Goal: Task Accomplishment & Management: Manage account settings

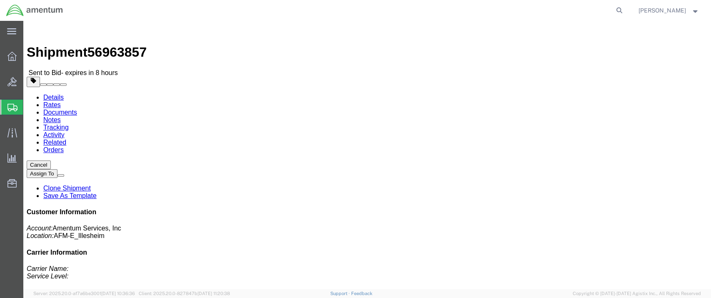
click at [0, 0] on span "Shipment Manager" at bounding box center [0, 0] width 0 height 0
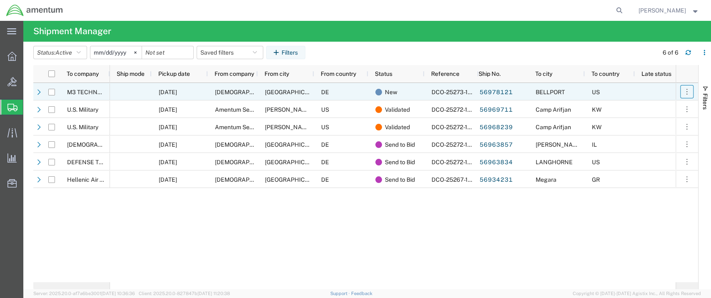
click at [686, 91] on icon "button" at bounding box center [686, 91] width 1 height 5
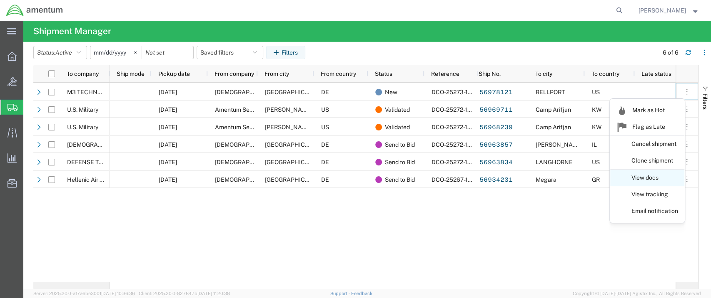
click at [650, 182] on link "View docs" at bounding box center [647, 177] width 74 height 15
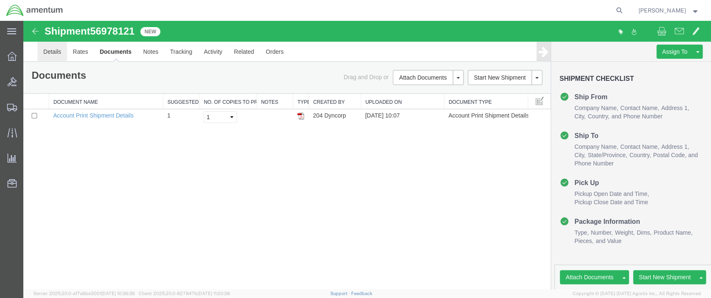
click at [57, 51] on link "Details" at bounding box center [52, 52] width 30 height 20
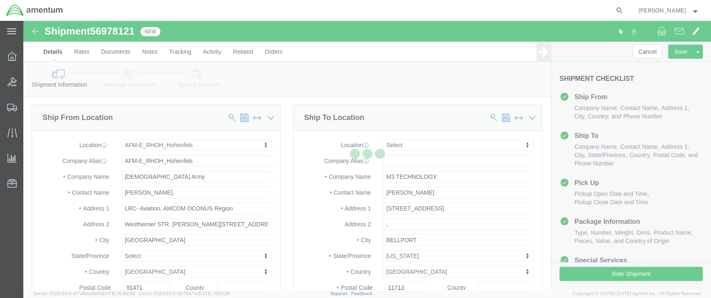
select select "69491"
select select
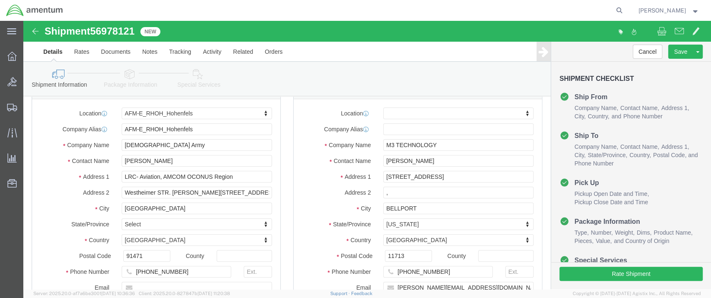
scroll to position [46, 0]
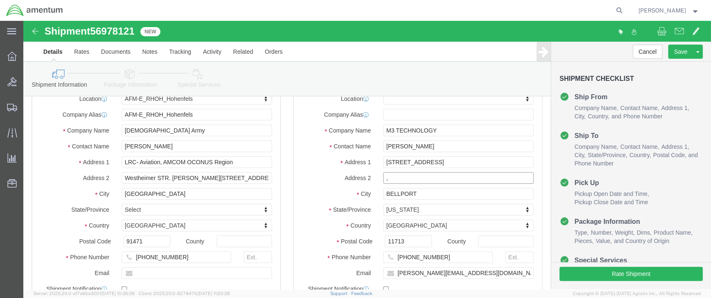
click input ","
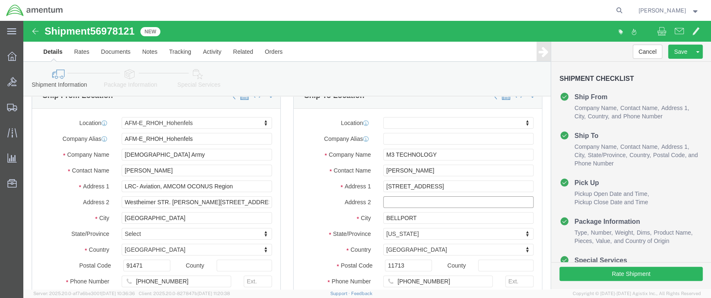
scroll to position [0, 0]
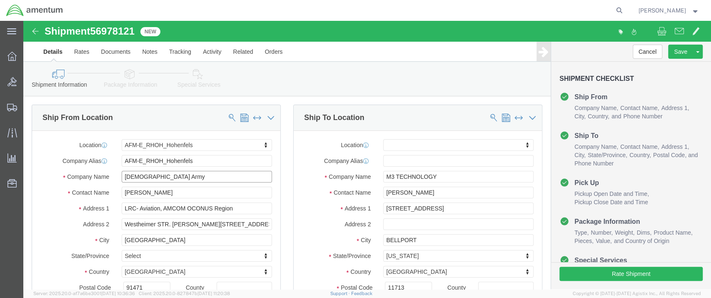
click input "[DEMOGRAPHIC_DATA] Army"
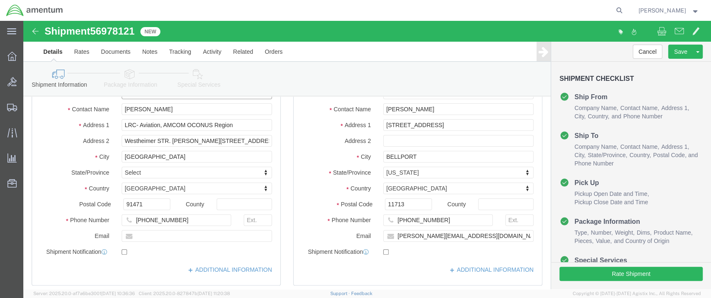
scroll to position [92, 0]
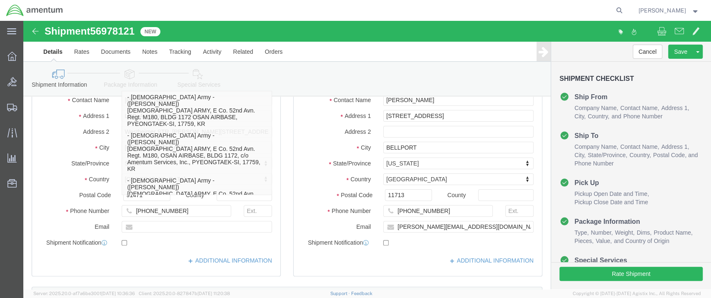
type input "[DEMOGRAPHIC_DATA] Army"
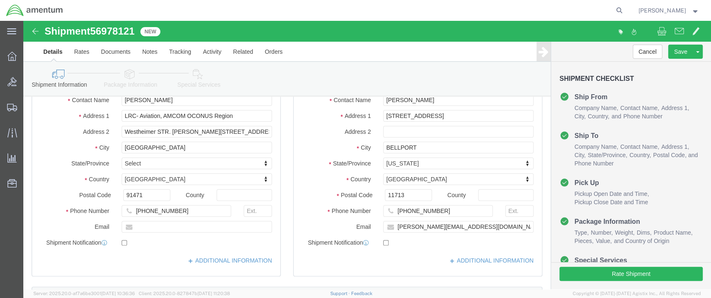
click div "ADDITIONAL INFORMATION"
click input "text"
paste input "[PERSON_NAME][EMAIL_ADDRESS][DOMAIN_NAME]"
type input "[PERSON_NAME][EMAIL_ADDRESS][DOMAIN_NAME]"
click label "Phone Number"
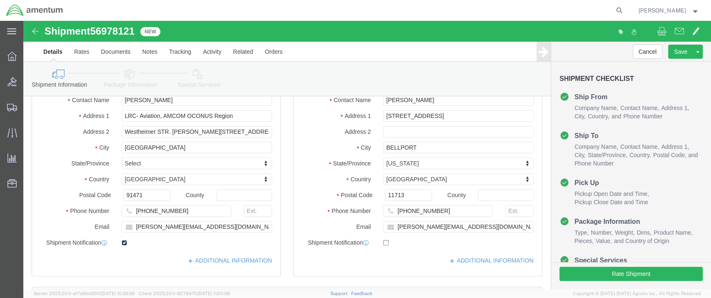
click input "checkbox"
checkbox input "false"
click link "ADDITIONAL INFORMATION"
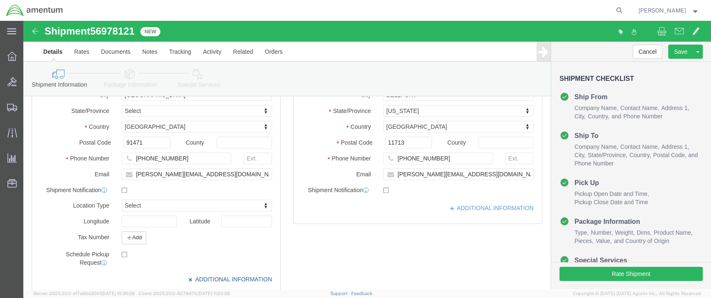
scroll to position [185, 0]
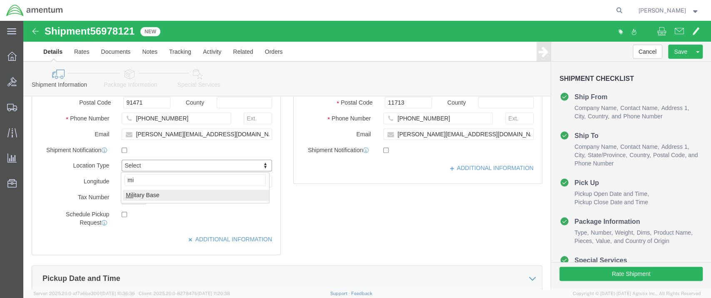
type input "mil"
select select "MLTY"
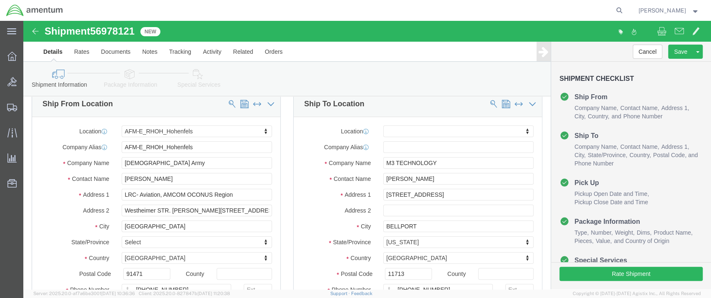
scroll to position [0, 0]
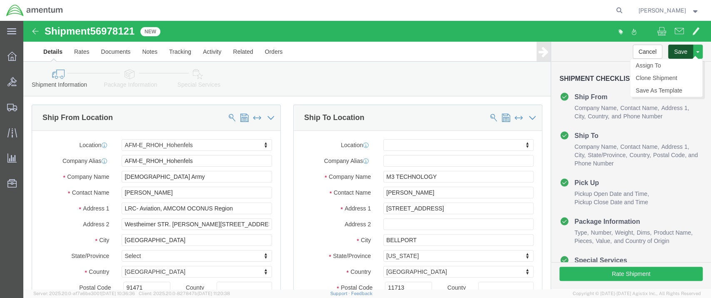
click button "Save"
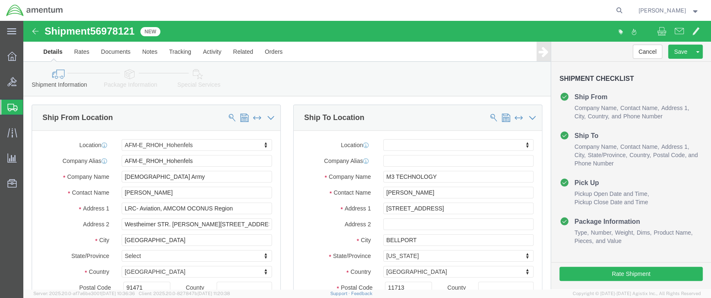
click link "Package Information"
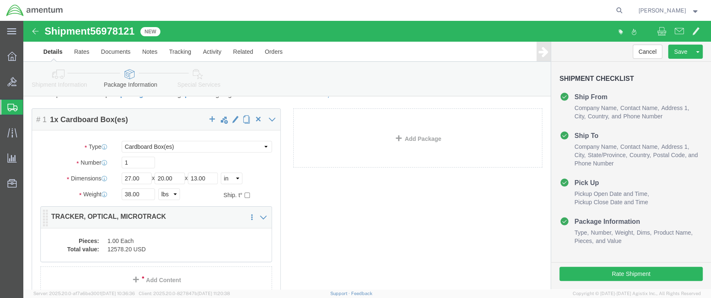
scroll to position [46, 0]
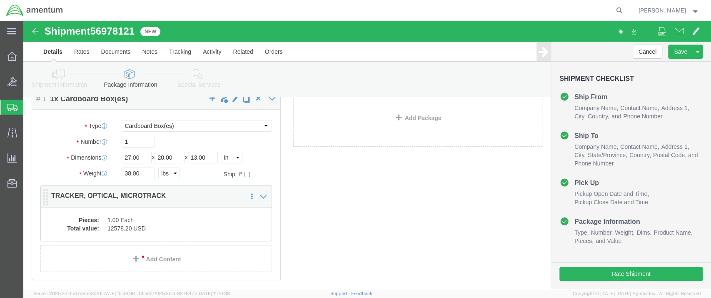
click dd "1.00 Each"
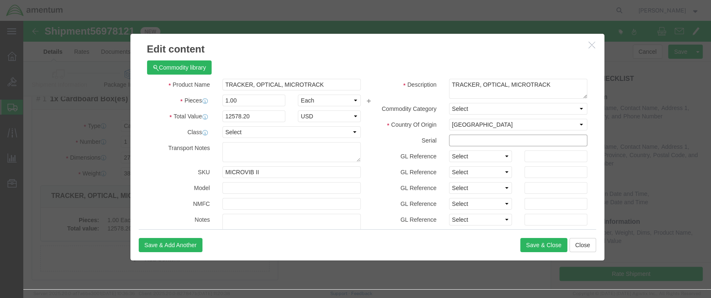
click input "text"
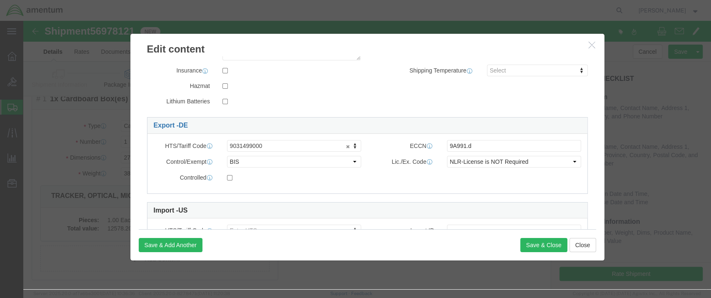
scroll to position [224, 0]
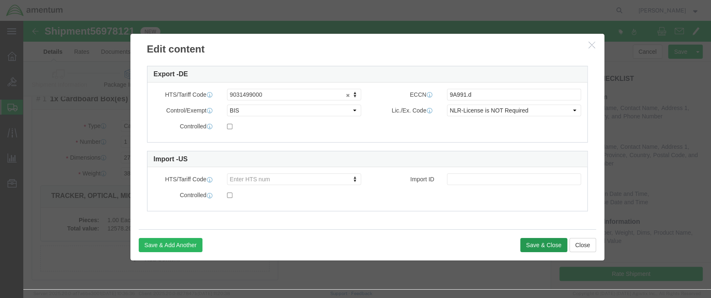
type input "3425"
click button "Save & Close"
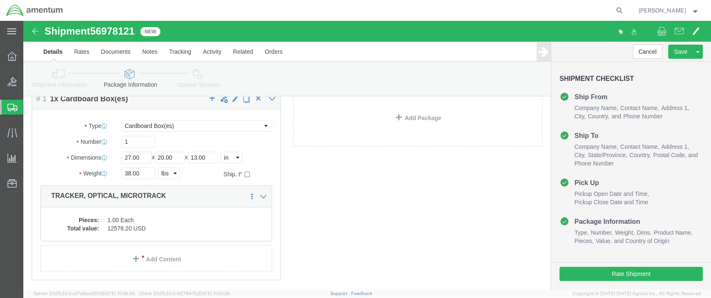
click icon
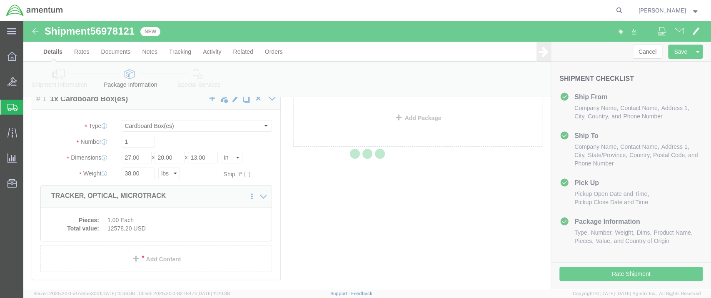
select select
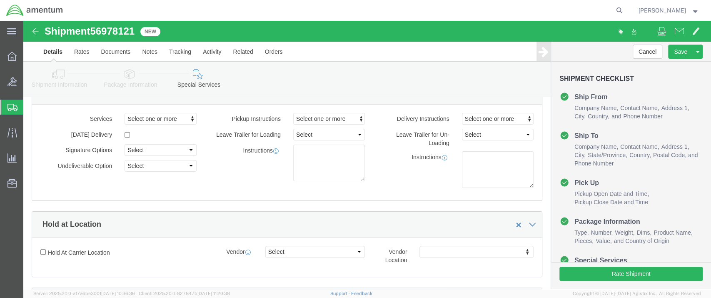
select select "DEPARTMENT"
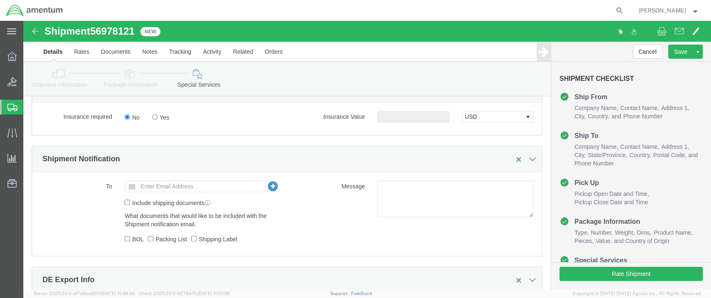
scroll to position [509, 0]
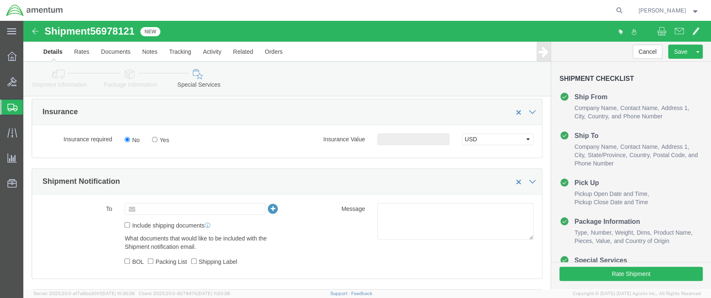
click input "text"
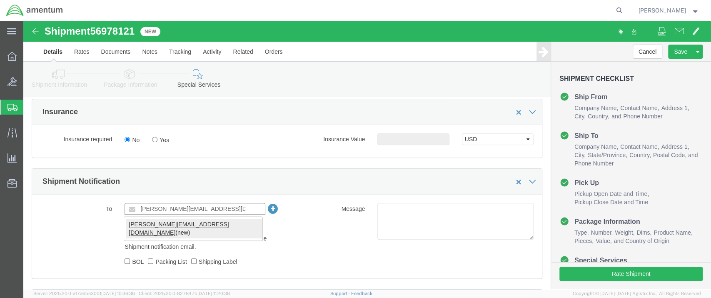
type input "[PERSON_NAME][EMAIL_ADDRESS][DOMAIN_NAME]"
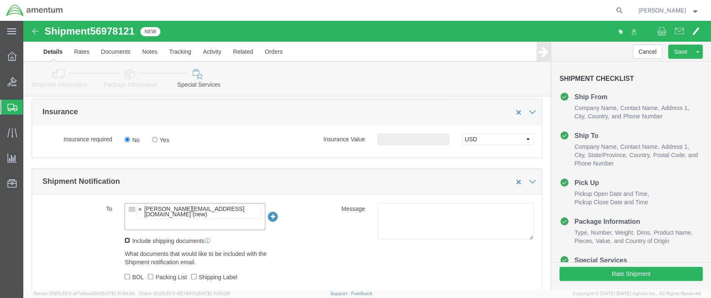
click input "Include shipping documents"
checkbox input "true"
click input "BOL"
checkbox input "true"
click input "Packing List"
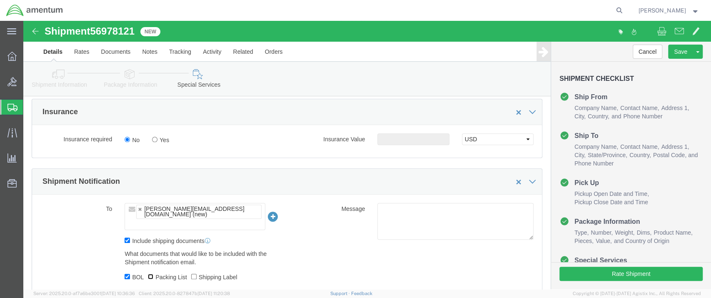
checkbox input "true"
click input "Shipping Label"
checkbox input "true"
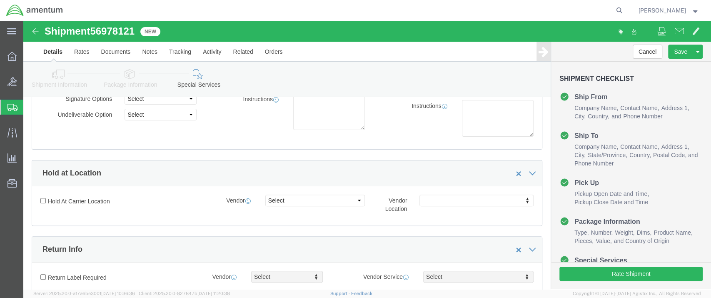
scroll to position [0, 0]
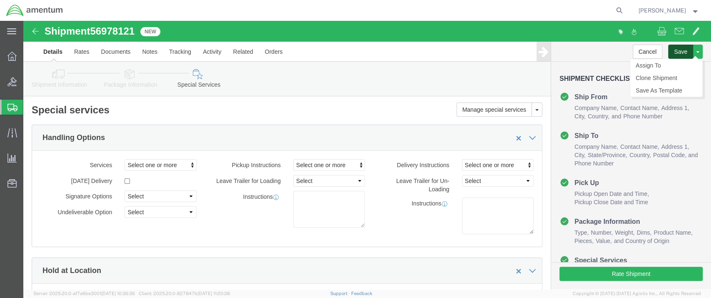
click button "Save"
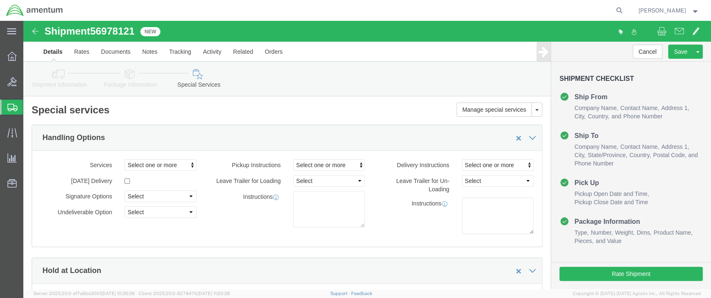
click icon
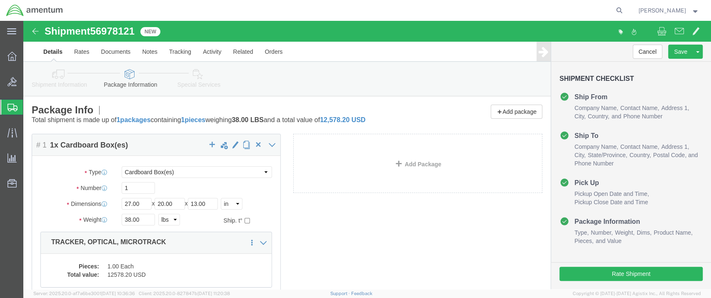
click icon
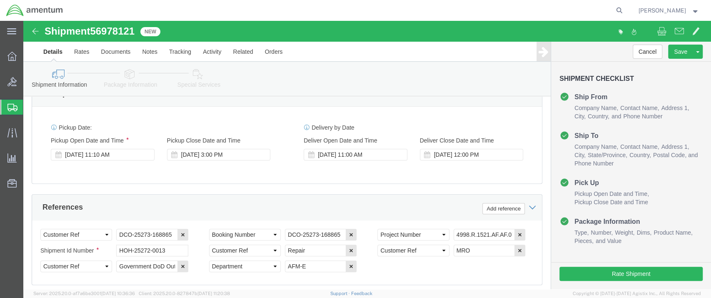
scroll to position [550, 0]
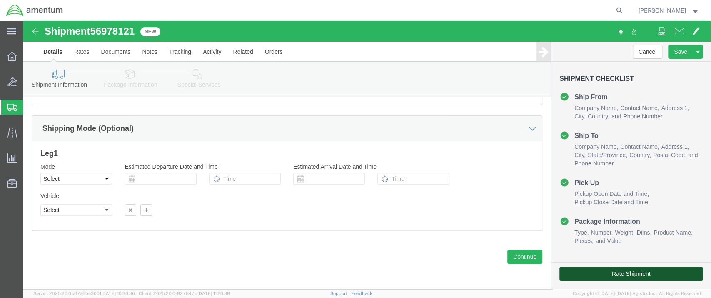
click button "Rate Shipment"
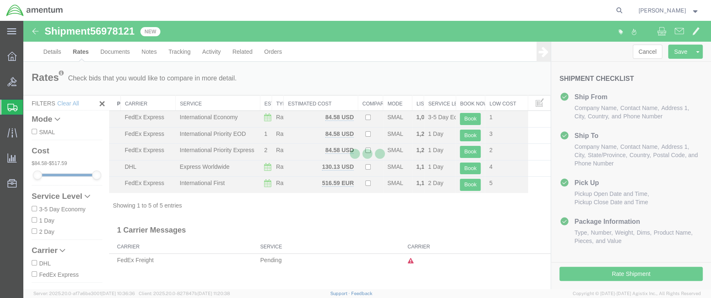
scroll to position [0, 0]
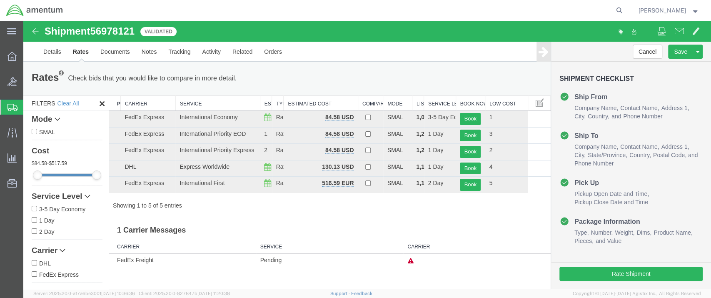
click at [321, 102] on th "Estimated Cost" at bounding box center [321, 102] width 74 height 15
click at [310, 102] on th "Estimated Cost" at bounding box center [321, 102] width 74 height 15
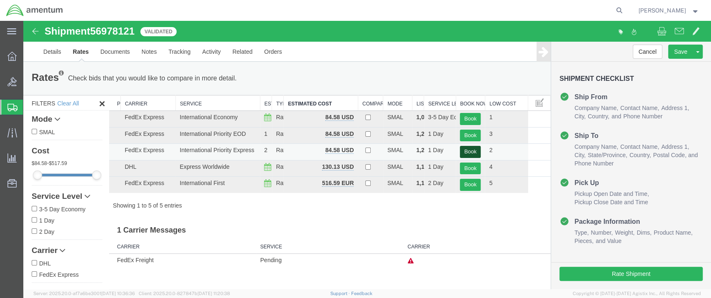
click at [469, 152] on button "Book" at bounding box center [470, 152] width 21 height 12
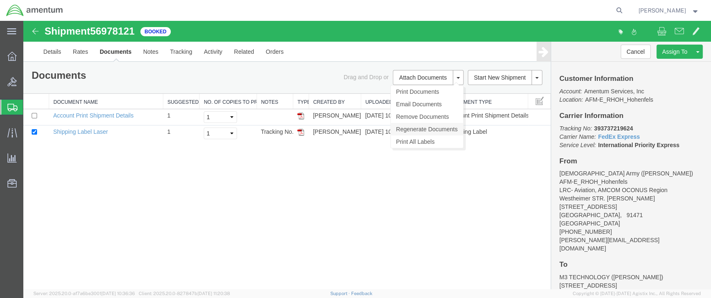
click at [416, 129] on link "Regenerate Documents" at bounding box center [427, 129] width 72 height 12
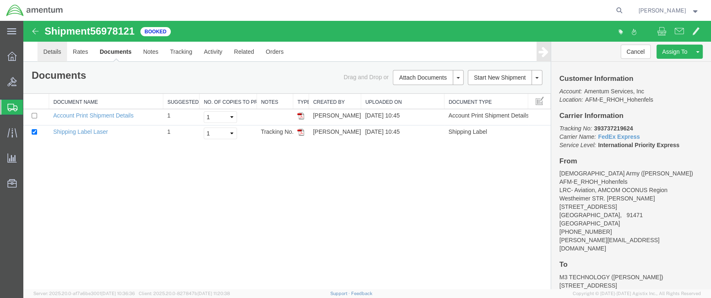
click at [55, 53] on link "Details" at bounding box center [52, 52] width 30 height 20
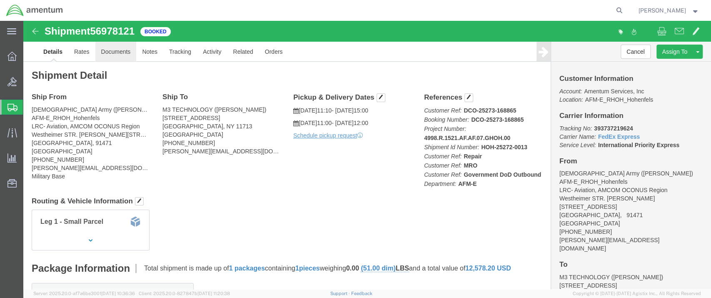
click link "Documents"
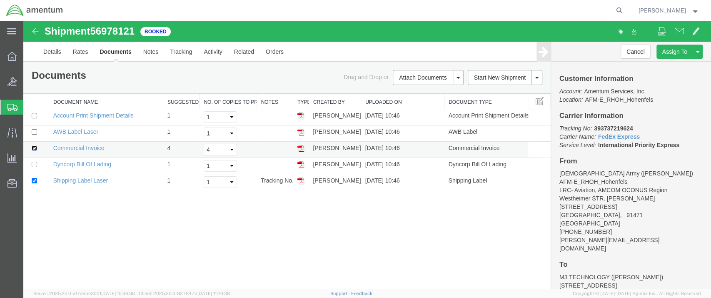
click at [34, 149] on input "checkbox" at bounding box center [34, 147] width 5 height 5
checkbox input "false"
drag, startPoint x: 630, startPoint y: 129, endPoint x: 588, endPoint y: 129, distance: 42.1
click at [588, 129] on p "Tracking No: 393737219624 Carrier Name: FedEx Express FedEx Express Service Lev…" at bounding box center [630, 136] width 143 height 25
copy b "393737219624"
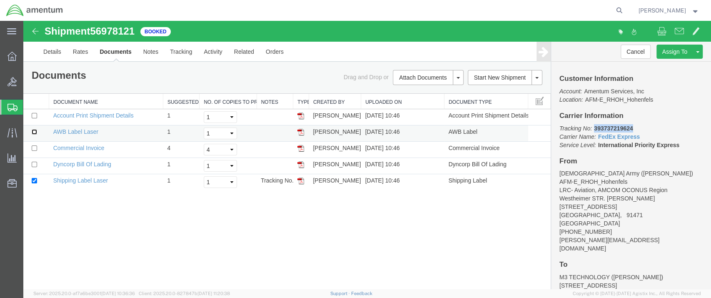
click at [33, 130] on input "checkbox" at bounding box center [34, 131] width 5 height 5
checkbox input "true"
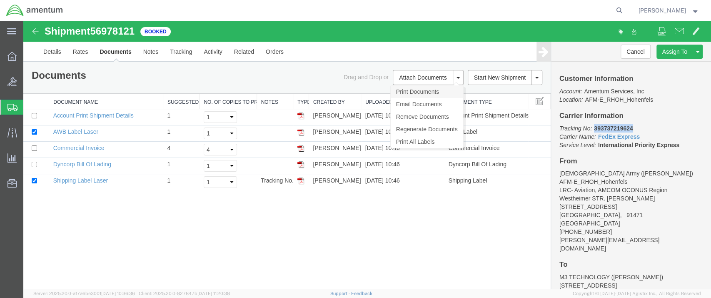
click at [423, 91] on link "Print Documents" at bounding box center [427, 91] width 72 height 12
drag, startPoint x: 81, startPoint y: 164, endPoint x: 322, endPoint y: 196, distance: 242.4
click at [82, 164] on link "Dyncorp Bill Of Lading" at bounding box center [82, 164] width 58 height 7
